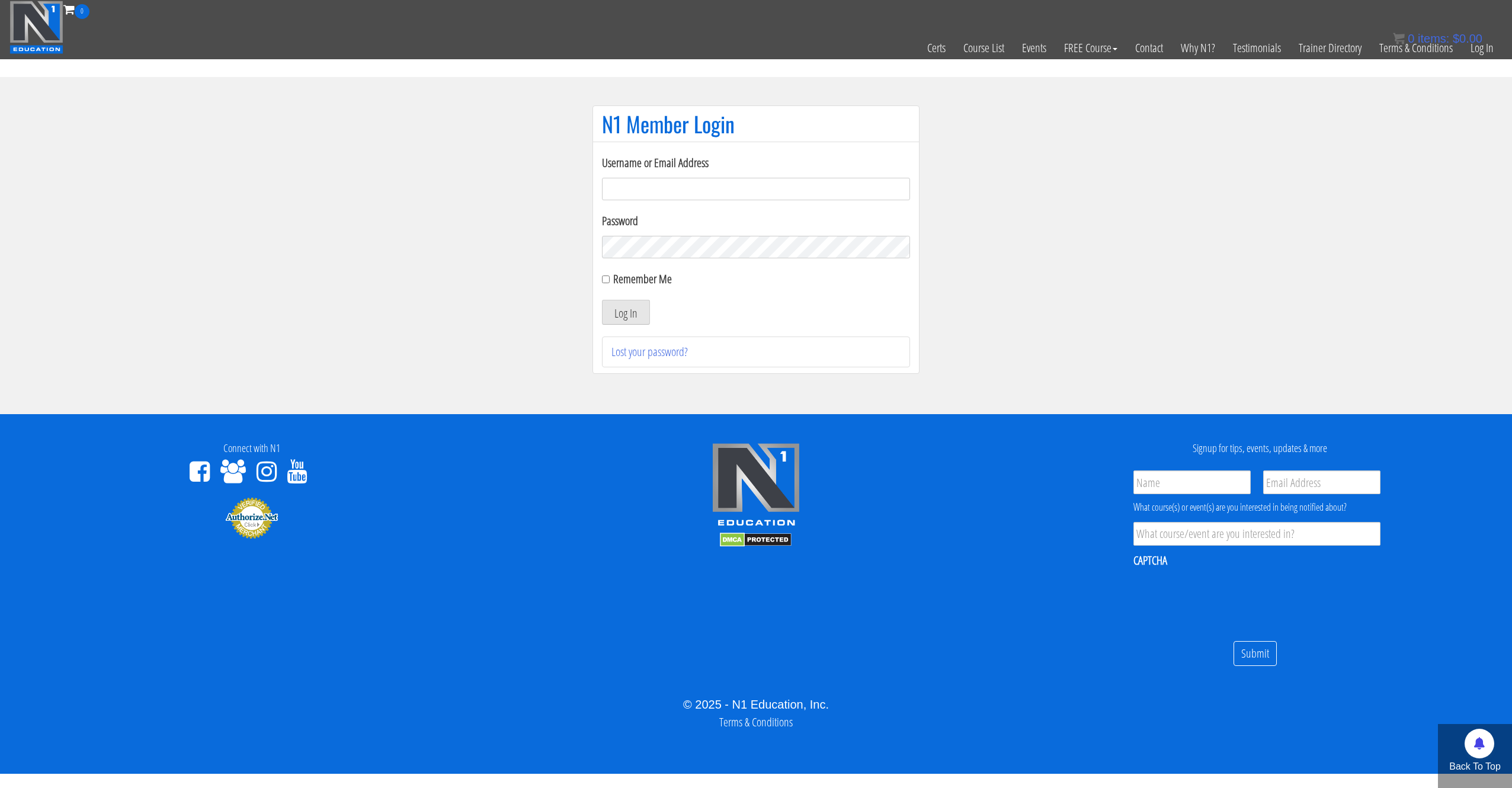
type input "[EMAIL_ADDRESS][DOMAIN_NAME]"
click at [655, 311] on div "Log In" at bounding box center [756, 312] width 308 height 25
click at [642, 311] on button "Log In" at bounding box center [626, 312] width 48 height 25
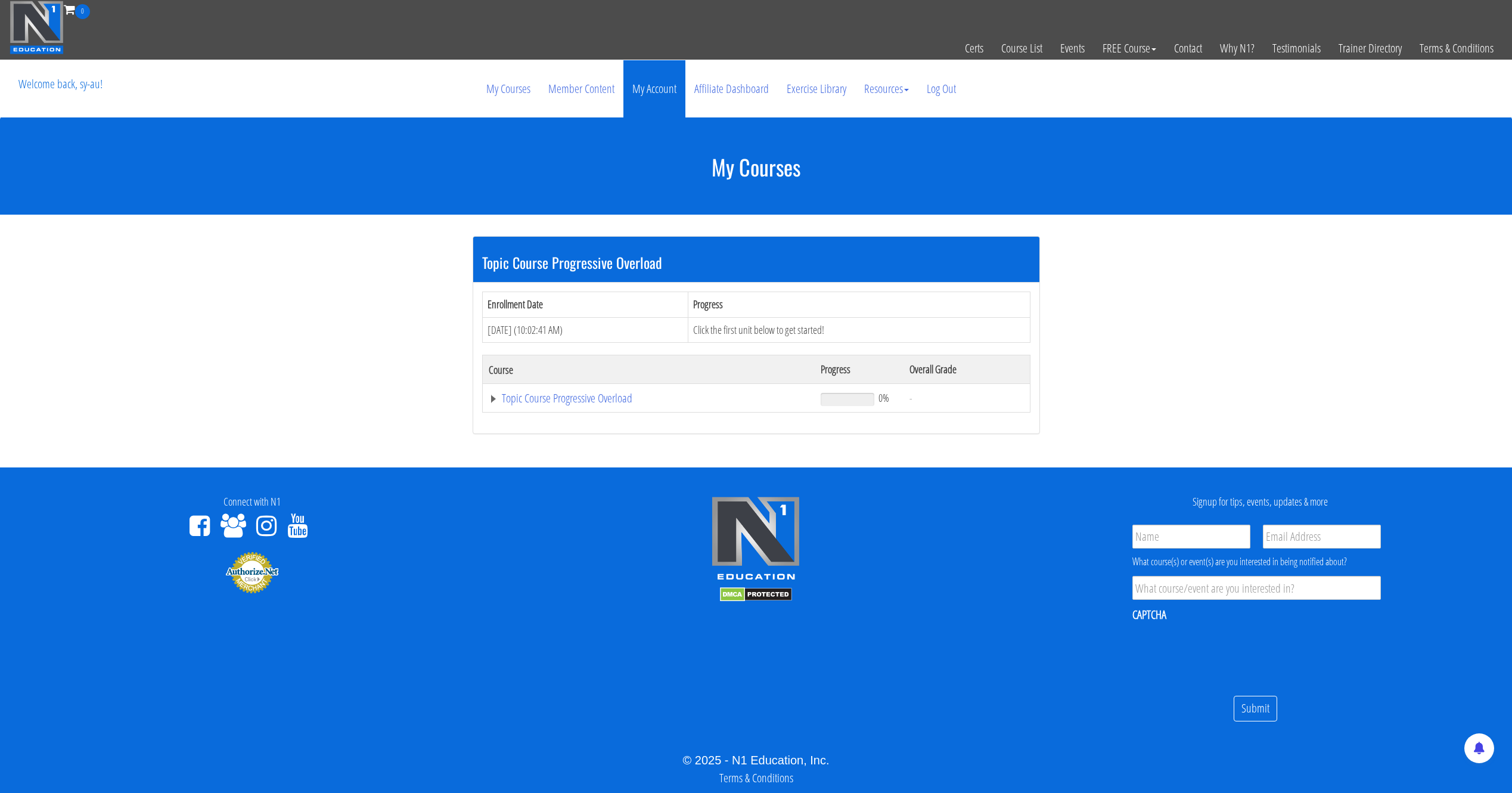
click at [648, 74] on link "My Account" at bounding box center [654, 89] width 62 height 58
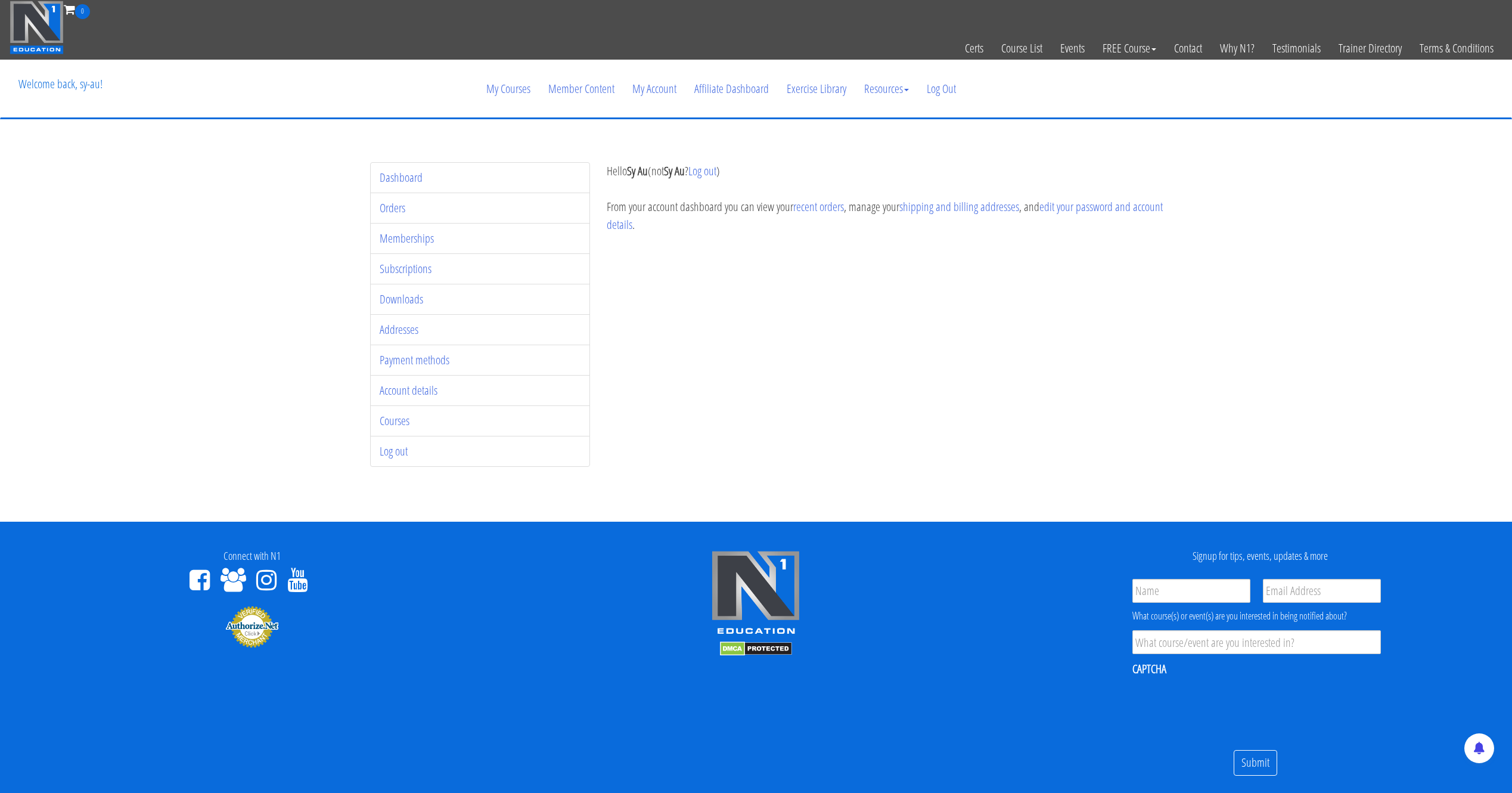
click at [434, 241] on li "Memberships" at bounding box center [480, 238] width 221 height 31
click at [427, 241] on link "Memberships" at bounding box center [406, 238] width 54 height 16
